Goal: Task Accomplishment & Management: Manage account settings

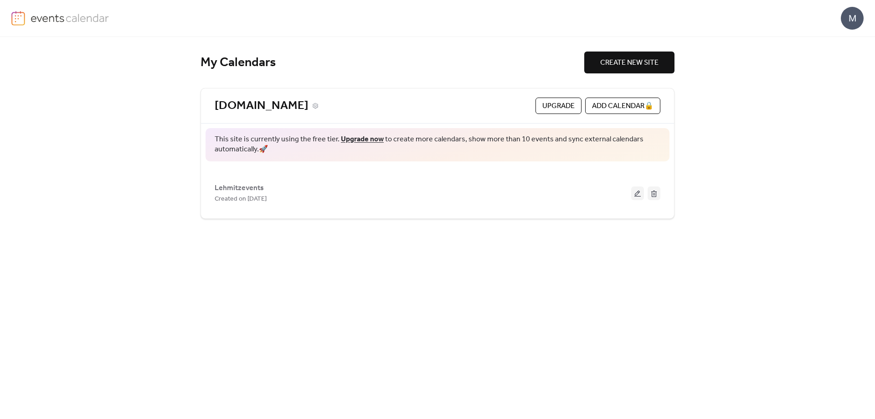
click at [309, 104] on link "[DOMAIN_NAME]" at bounding box center [262, 105] width 94 height 15
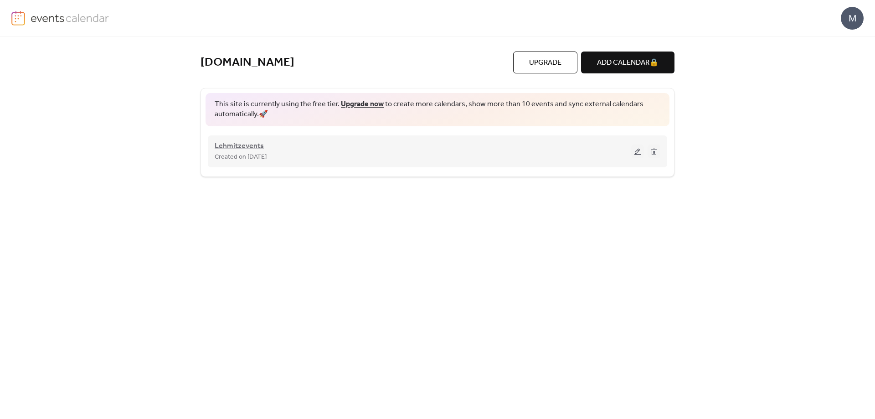
click at [250, 144] on span "Lehmitzevents" at bounding box center [239, 146] width 49 height 11
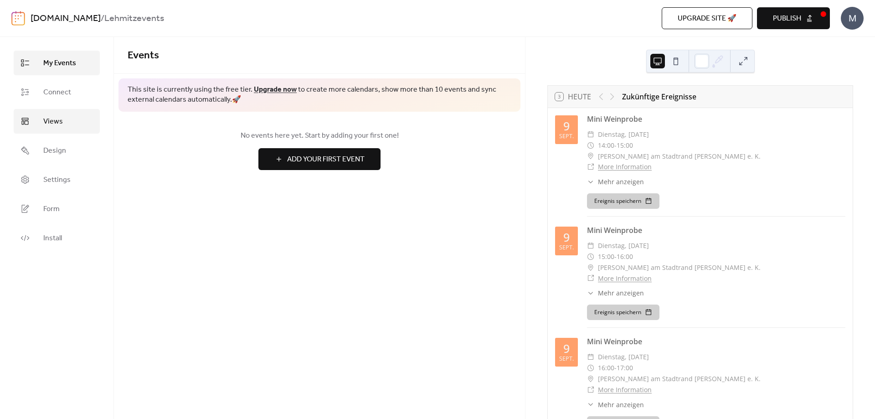
click at [53, 119] on span "Views" at bounding box center [53, 121] width 20 height 11
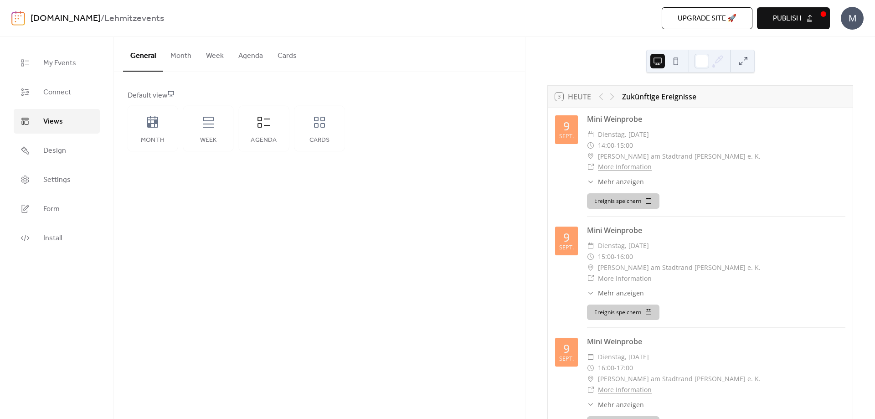
click at [815, 20] on button "Publish" at bounding box center [793, 18] width 73 height 22
click at [153, 128] on icon at bounding box center [152, 122] width 15 height 15
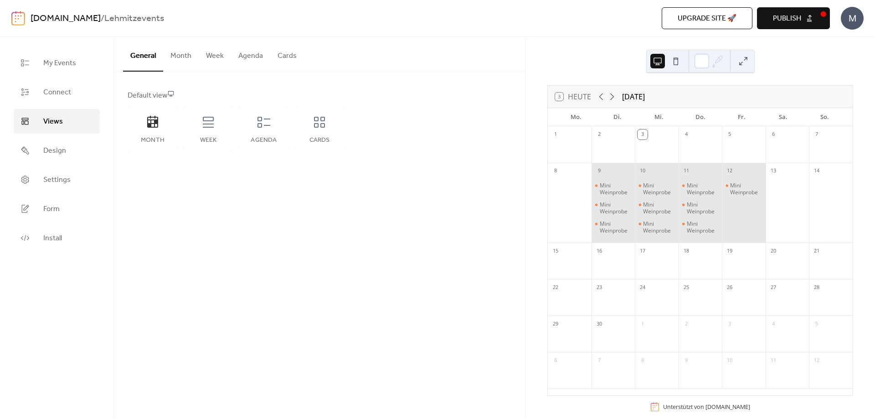
click at [805, 25] on button "Publish" at bounding box center [793, 18] width 73 height 22
click at [610, 98] on icon at bounding box center [612, 96] width 11 height 11
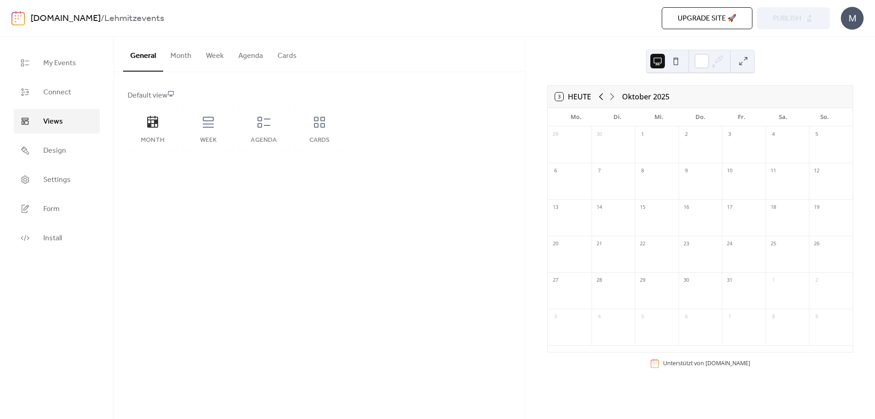
click at [599, 97] on icon at bounding box center [601, 96] width 11 height 11
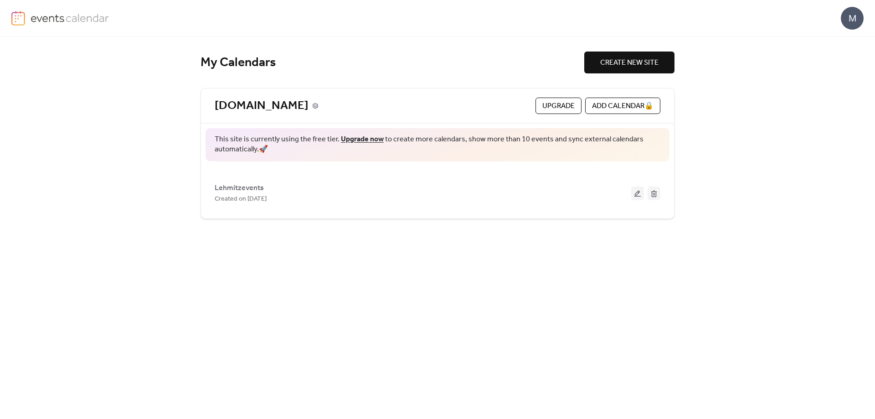
click at [319, 107] on icon at bounding box center [315, 106] width 6 height 6
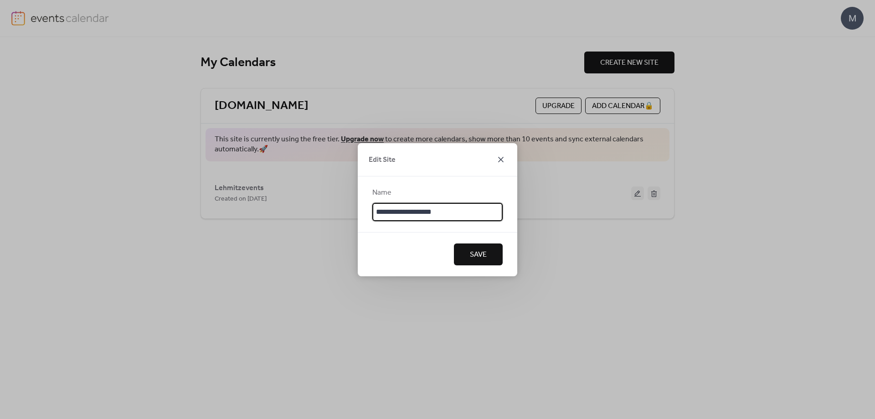
click at [497, 158] on icon at bounding box center [500, 159] width 11 height 11
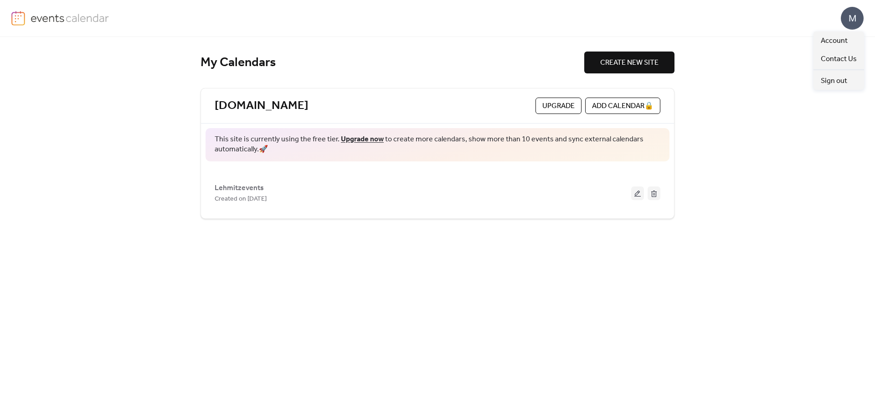
click at [855, 21] on div "M" at bounding box center [852, 18] width 23 height 23
click at [845, 38] on span "Account" at bounding box center [834, 41] width 27 height 11
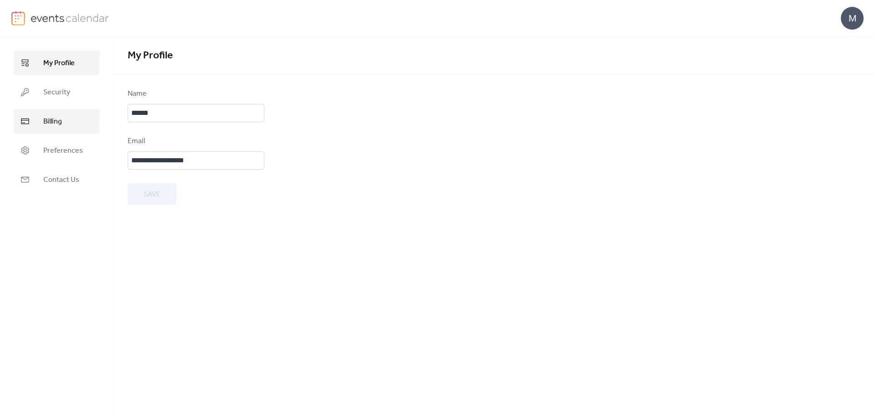
click at [58, 124] on span "Billing" at bounding box center [52, 121] width 19 height 11
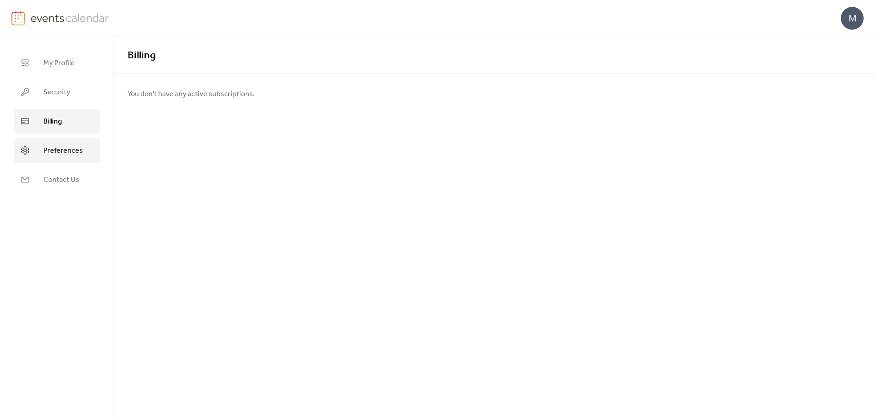
click at [61, 148] on span "Preferences" at bounding box center [63, 150] width 40 height 11
click at [164, 116] on div "English" at bounding box center [158, 115] width 60 height 22
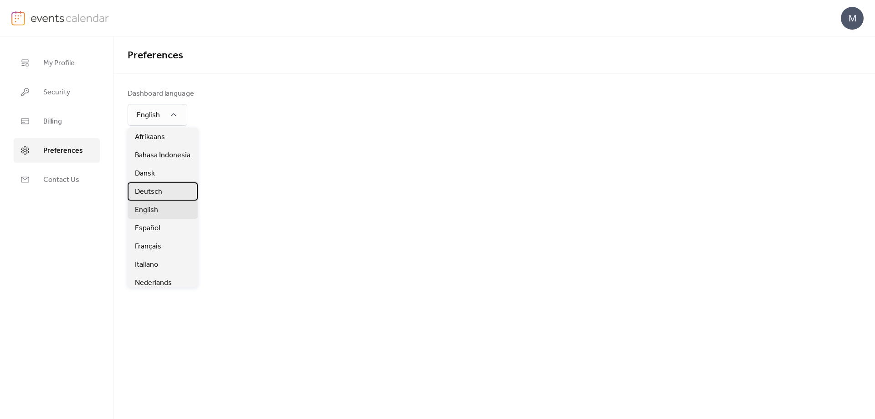
click at [155, 188] on span "Deutsch" at bounding box center [148, 191] width 27 height 11
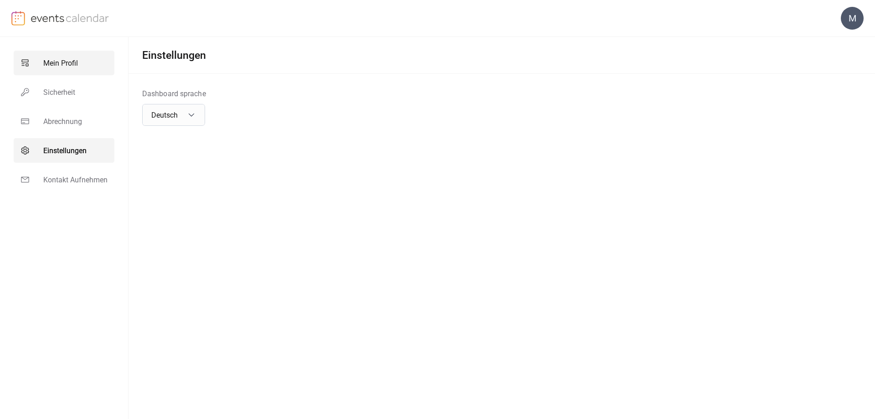
click at [68, 68] on span "Mein Profil" at bounding box center [60, 63] width 35 height 11
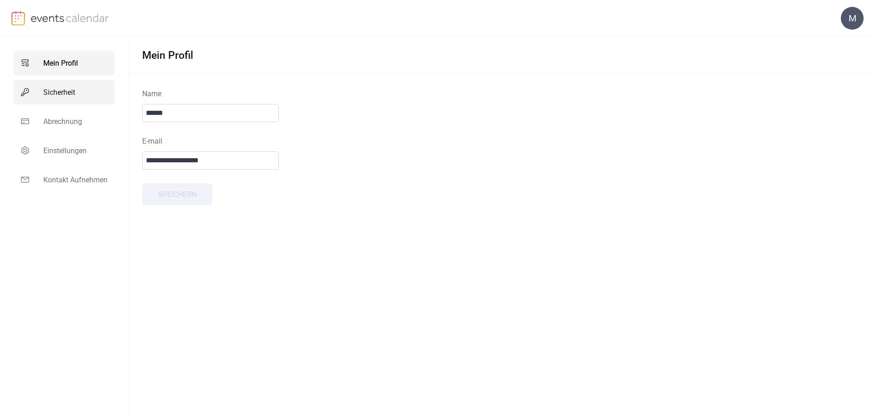
click at [62, 96] on span "Sicherheit" at bounding box center [59, 92] width 32 height 11
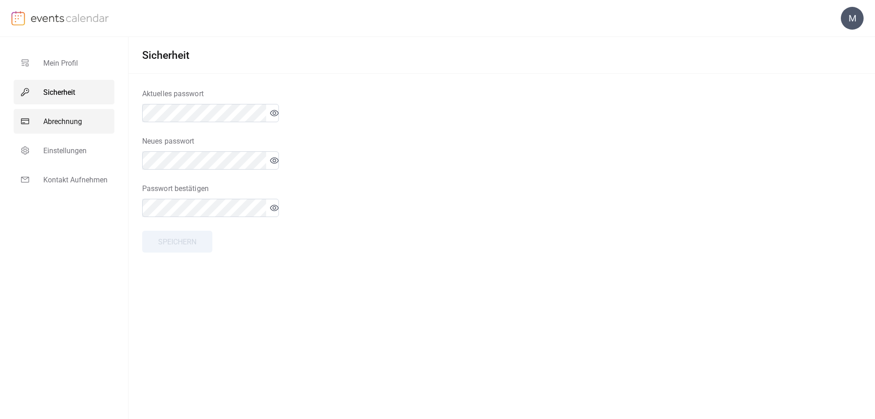
click at [62, 118] on span "Abrechnung" at bounding box center [62, 121] width 39 height 11
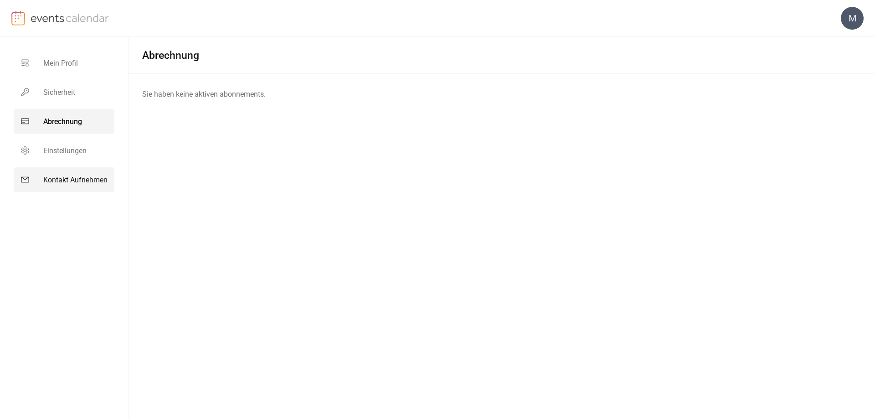
click at [72, 176] on span "Kontakt Aufnehmen" at bounding box center [75, 180] width 64 height 11
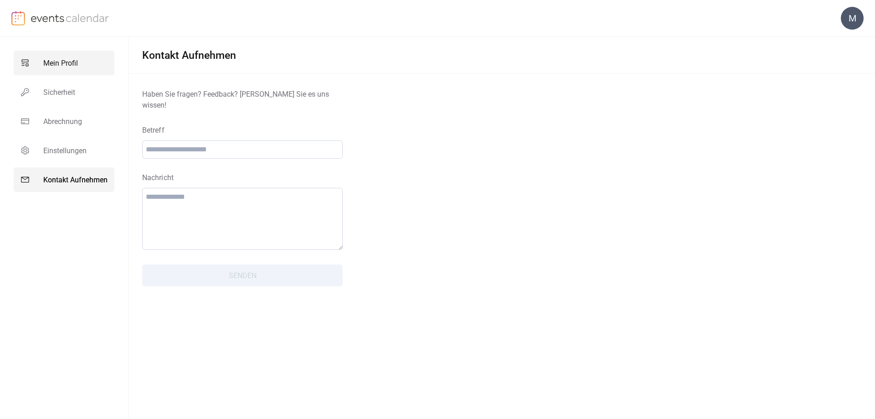
click at [63, 62] on span "Mein Profil" at bounding box center [60, 63] width 35 height 11
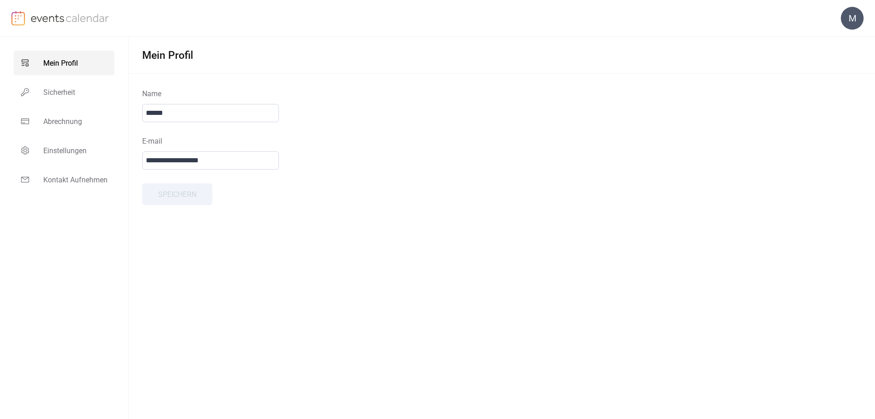
click at [62, 19] on img at bounding box center [70, 18] width 79 height 14
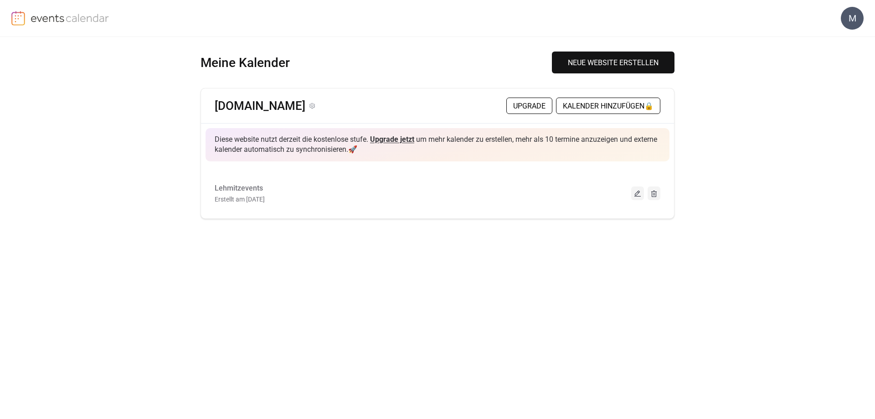
click at [301, 102] on link "[DOMAIN_NAME]" at bounding box center [260, 105] width 91 height 15
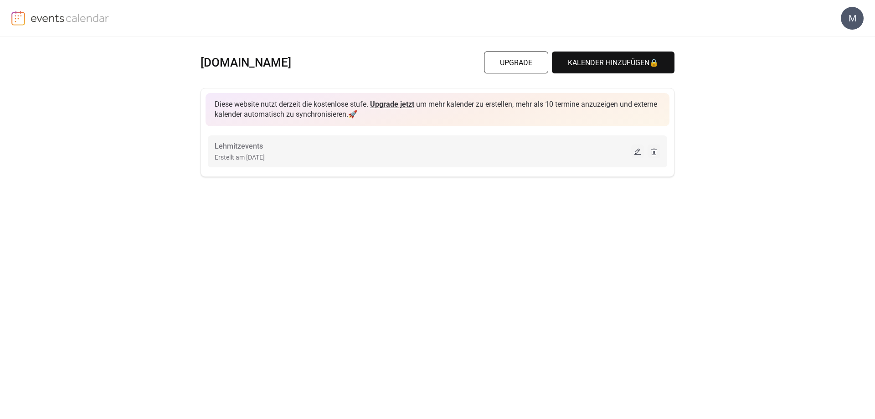
click at [640, 149] on button at bounding box center [637, 151] width 13 height 14
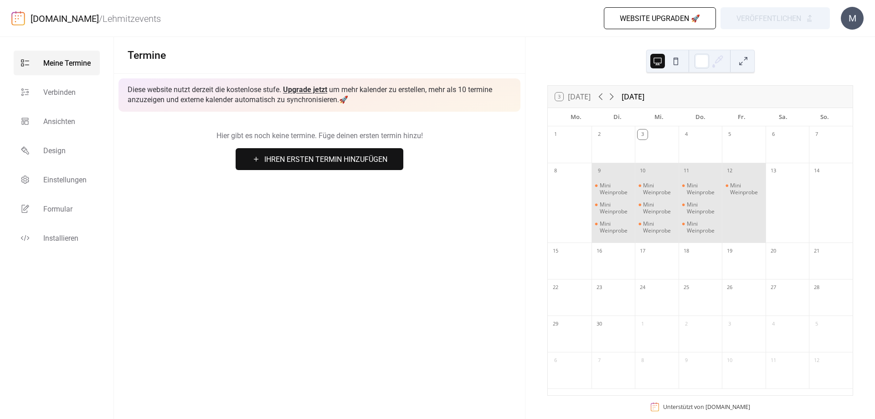
click at [677, 59] on button at bounding box center [676, 61] width 15 height 15
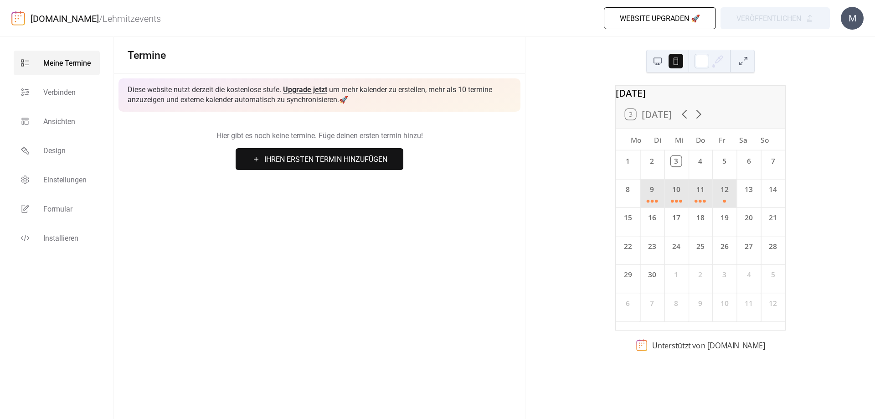
click at [653, 61] on button at bounding box center [657, 61] width 15 height 15
